Goal: Task Accomplishment & Management: Complete application form

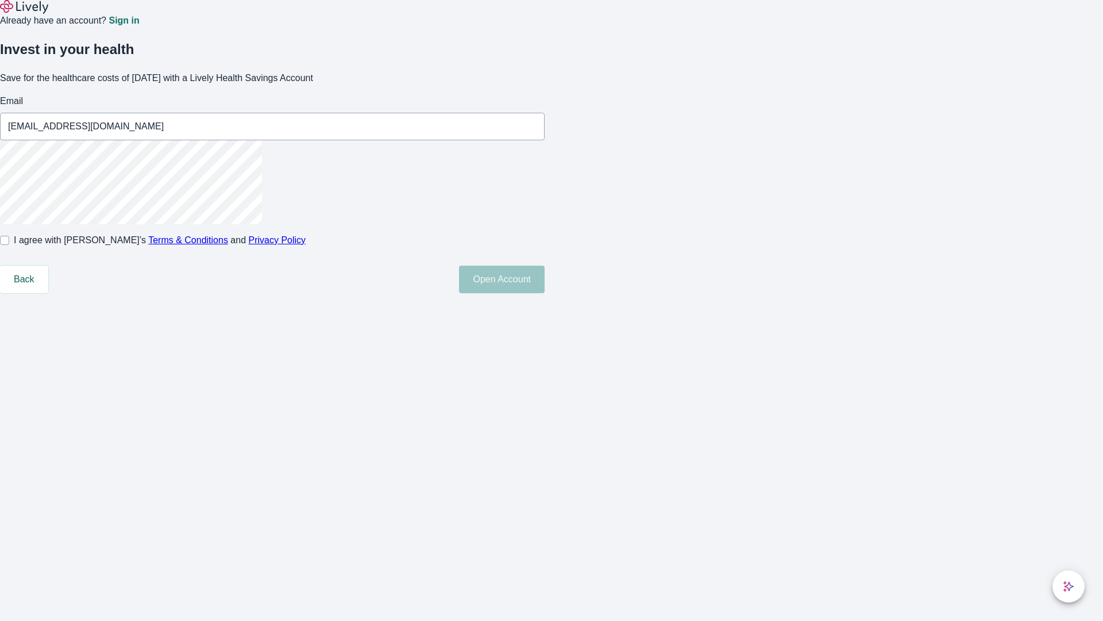
click at [9, 245] on input "I agree with Lively’s Terms & Conditions and Privacy Policy" at bounding box center [4, 240] width 9 height 9
checkbox input "true"
click at [545, 293] on button "Open Account" at bounding box center [502, 279] width 86 height 28
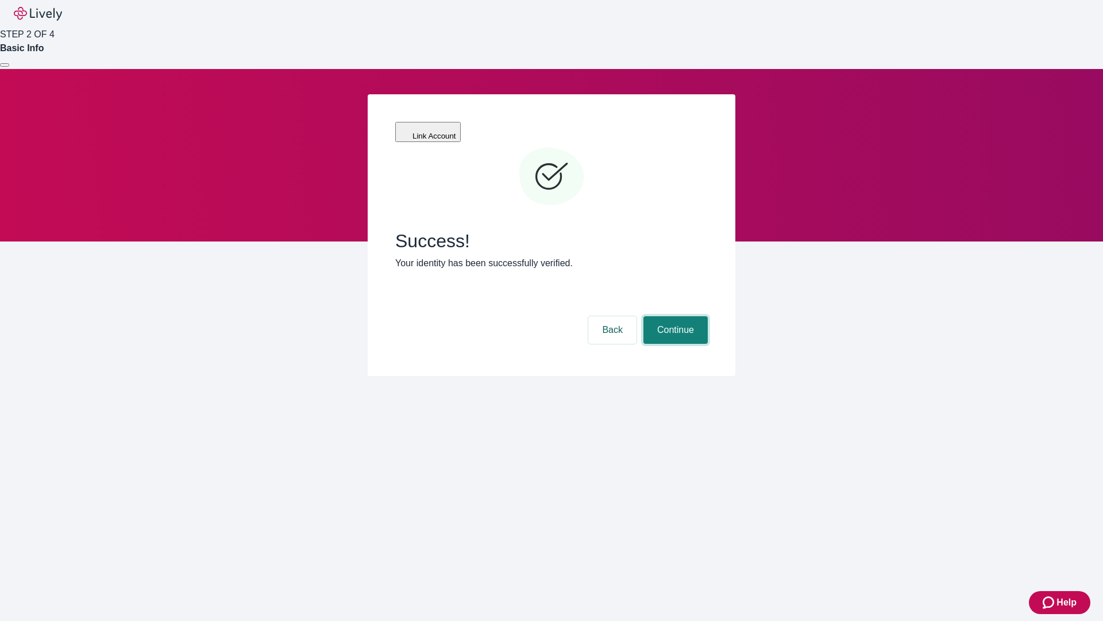
click at [674, 316] on button "Continue" at bounding box center [676, 330] width 64 height 28
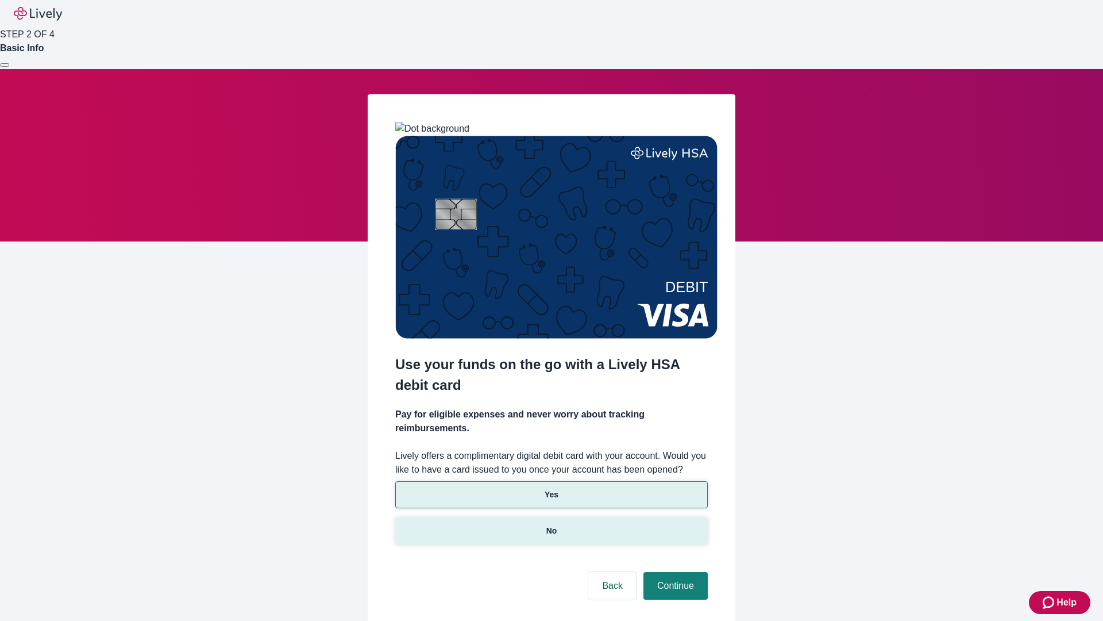
click at [551, 525] on p "No" at bounding box center [551, 531] width 11 height 12
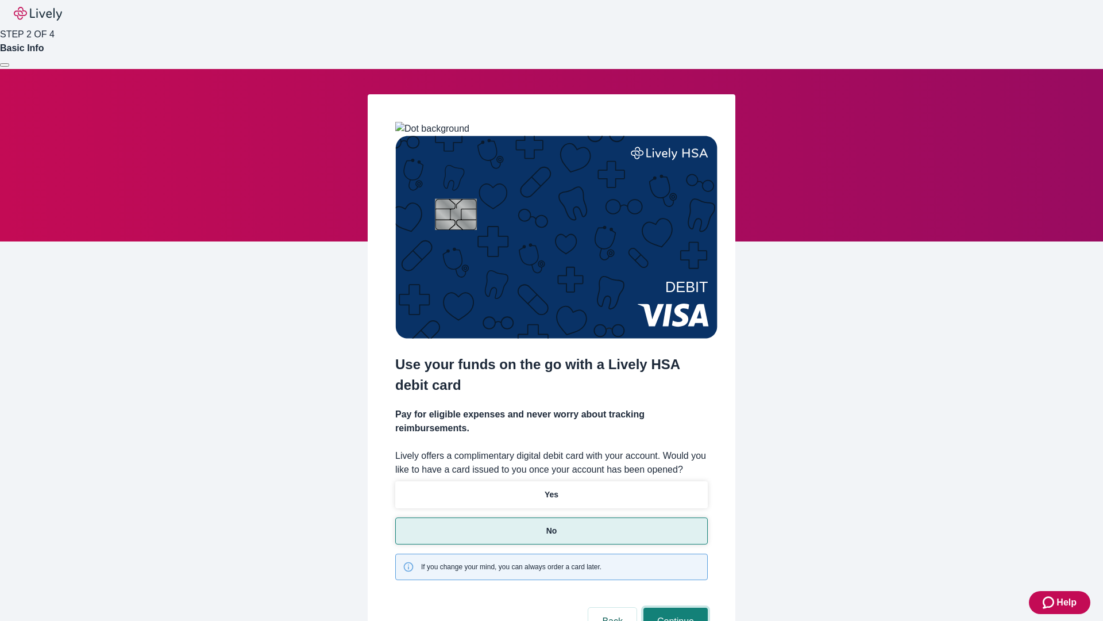
click at [674, 607] on button "Continue" at bounding box center [676, 621] width 64 height 28
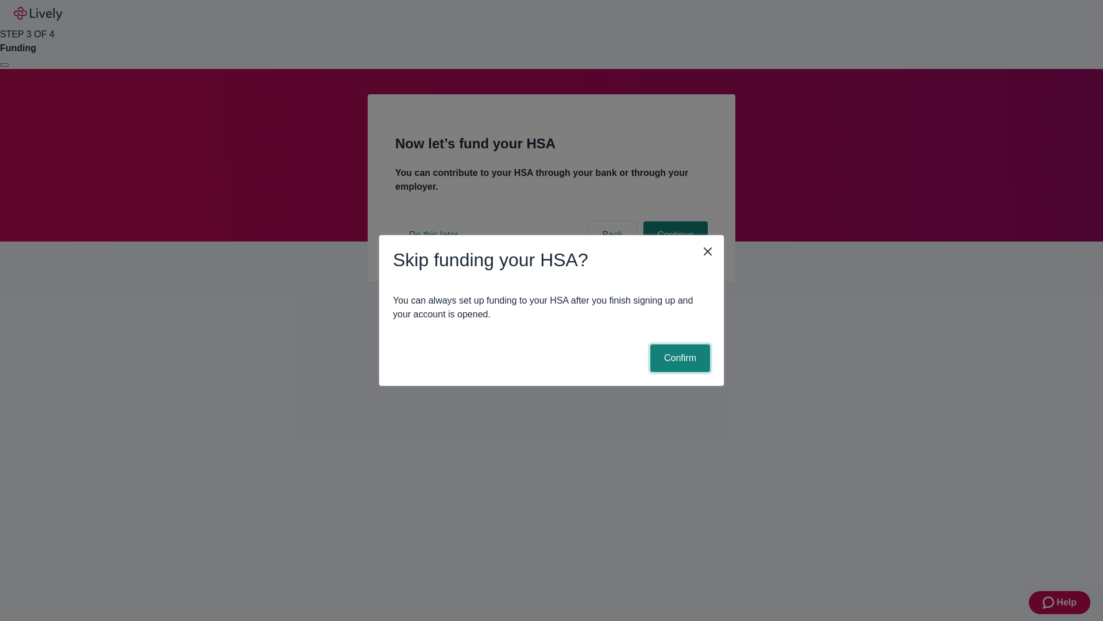
click at [679, 358] on button "Confirm" at bounding box center [680, 358] width 60 height 28
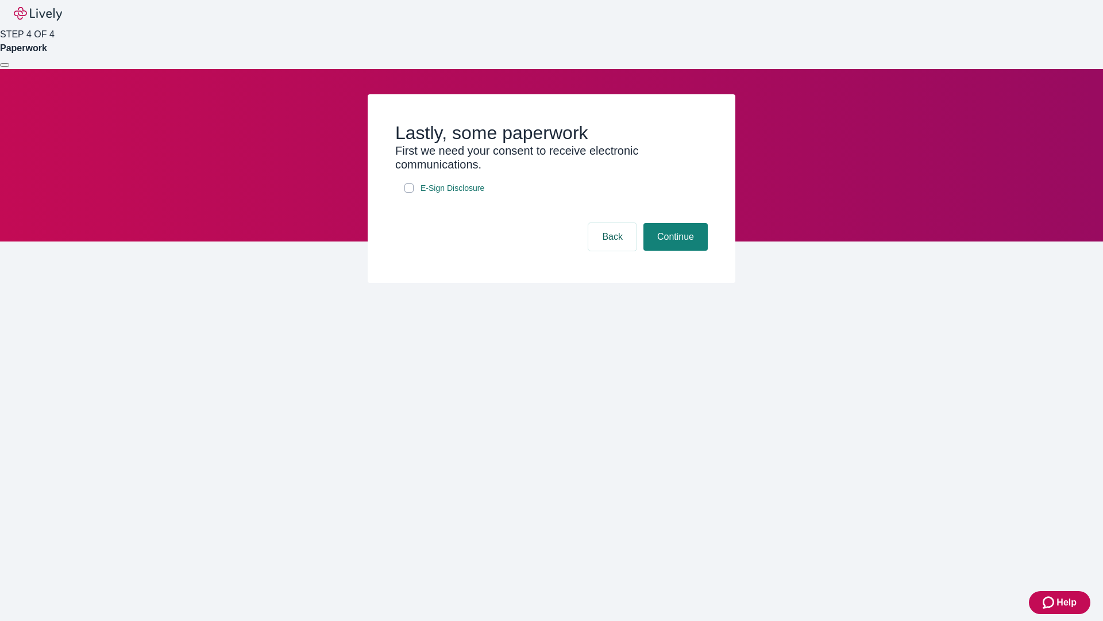
click at [409, 192] on input "E-Sign Disclosure" at bounding box center [408, 187] width 9 height 9
checkbox input "true"
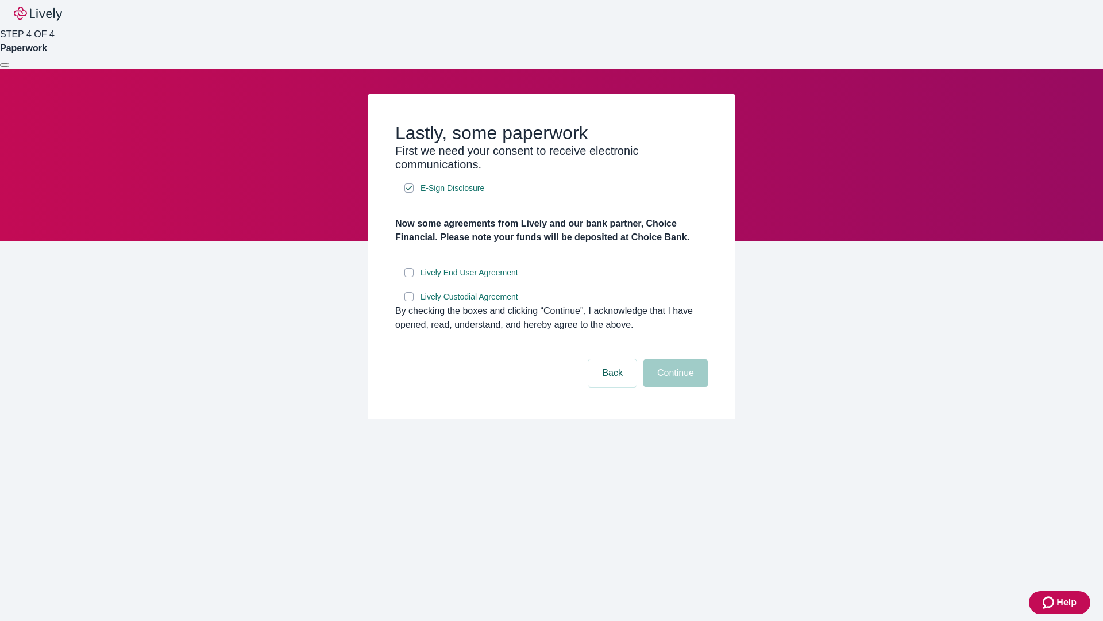
click at [409, 277] on input "Lively End User Agreement" at bounding box center [408, 272] width 9 height 9
checkbox input "true"
click at [409, 301] on input "Lively Custodial Agreement" at bounding box center [408, 296] width 9 height 9
checkbox input "true"
click at [674, 387] on button "Continue" at bounding box center [676, 373] width 64 height 28
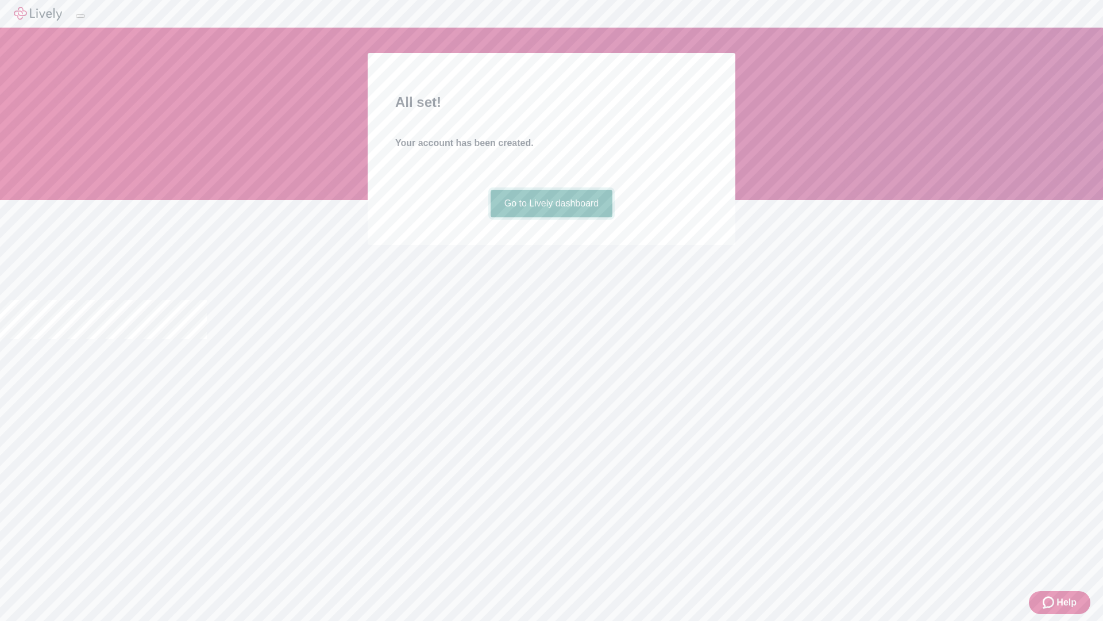
click at [551, 217] on link "Go to Lively dashboard" at bounding box center [552, 204] width 122 height 28
